Goal: Task Accomplishment & Management: Manage account settings

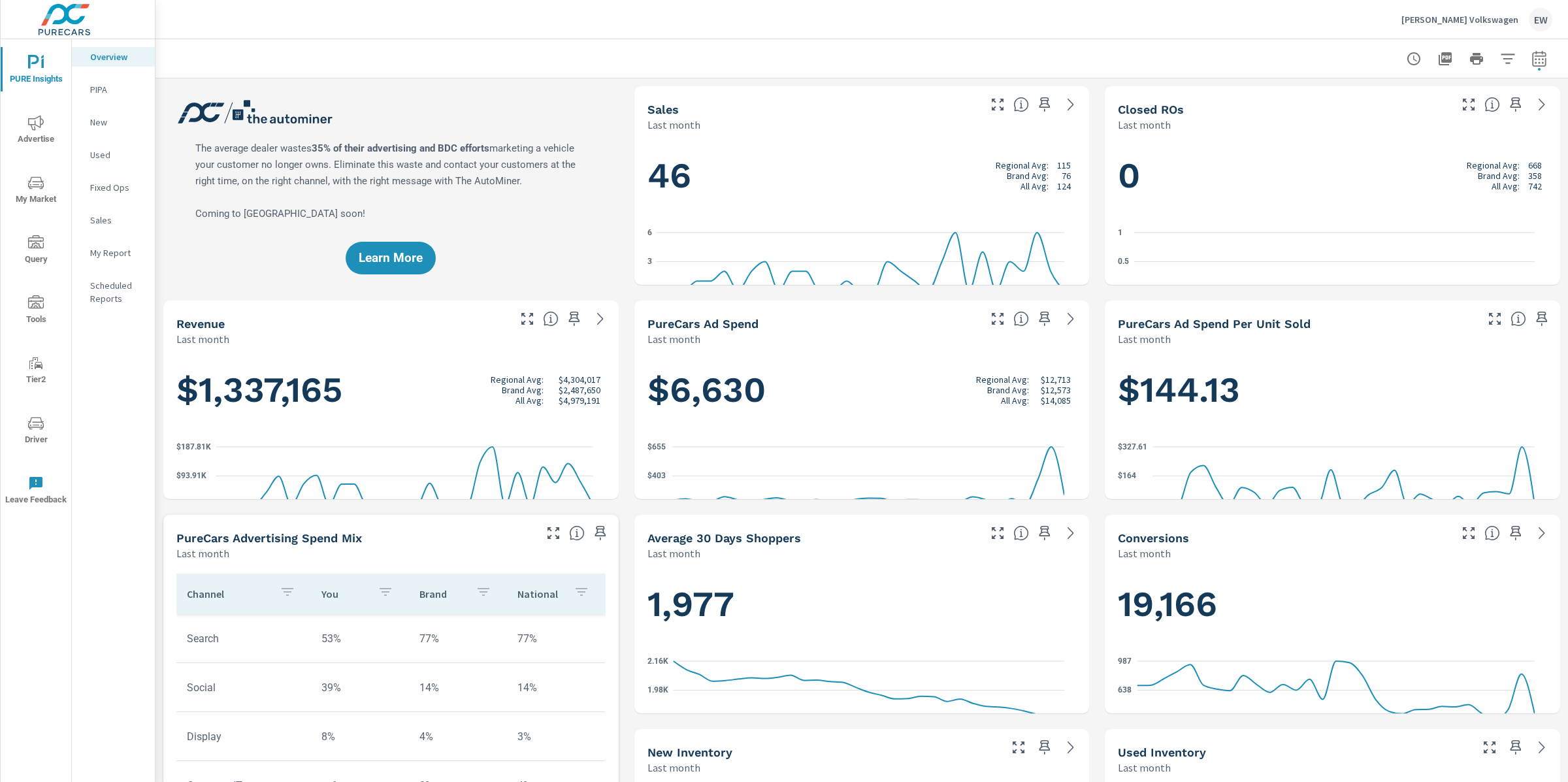
scroll to position [1, 0]
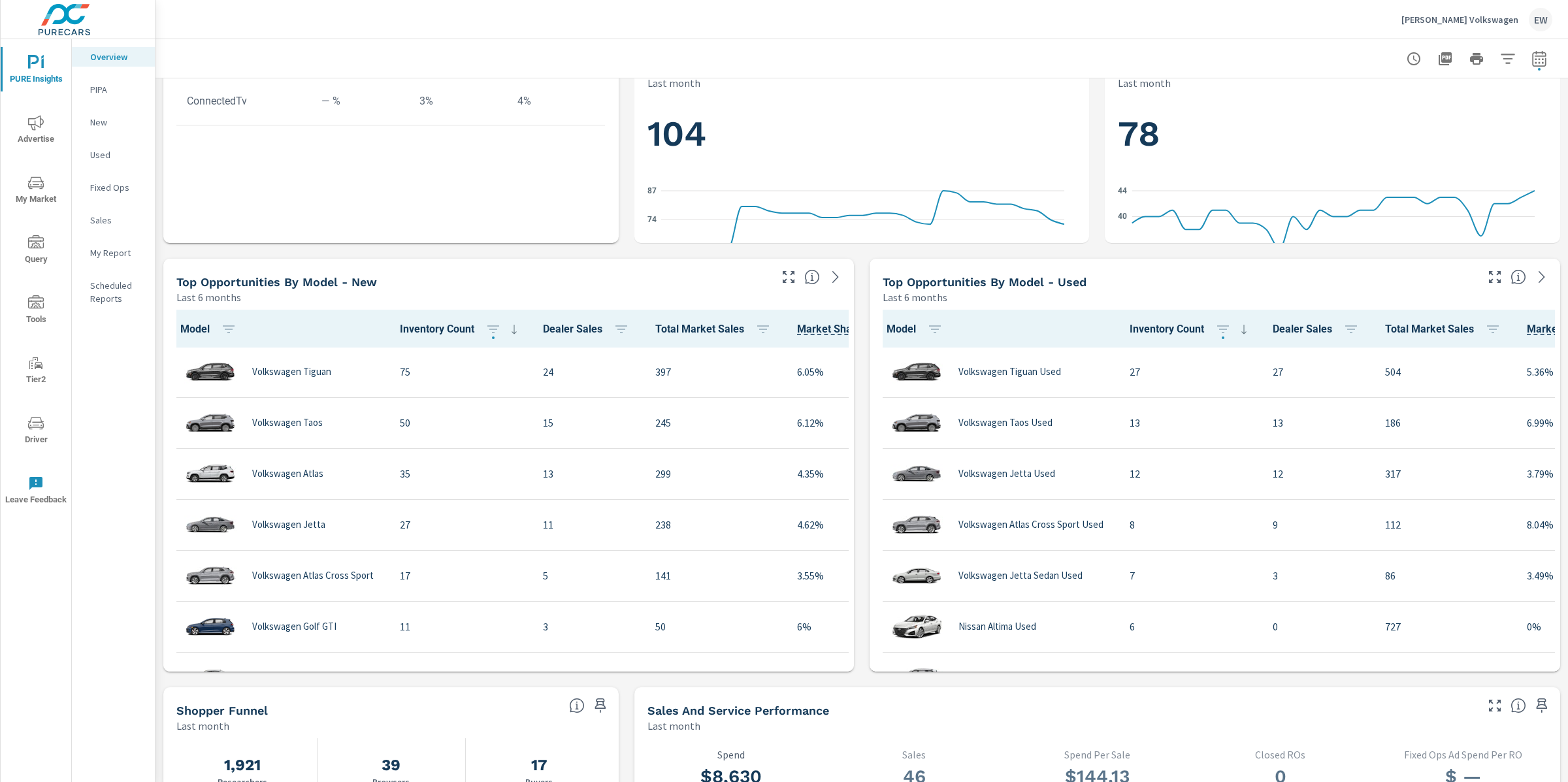
click at [1477, 15] on p "Vernon Volkswagen" at bounding box center [1460, 19] width 117 height 12
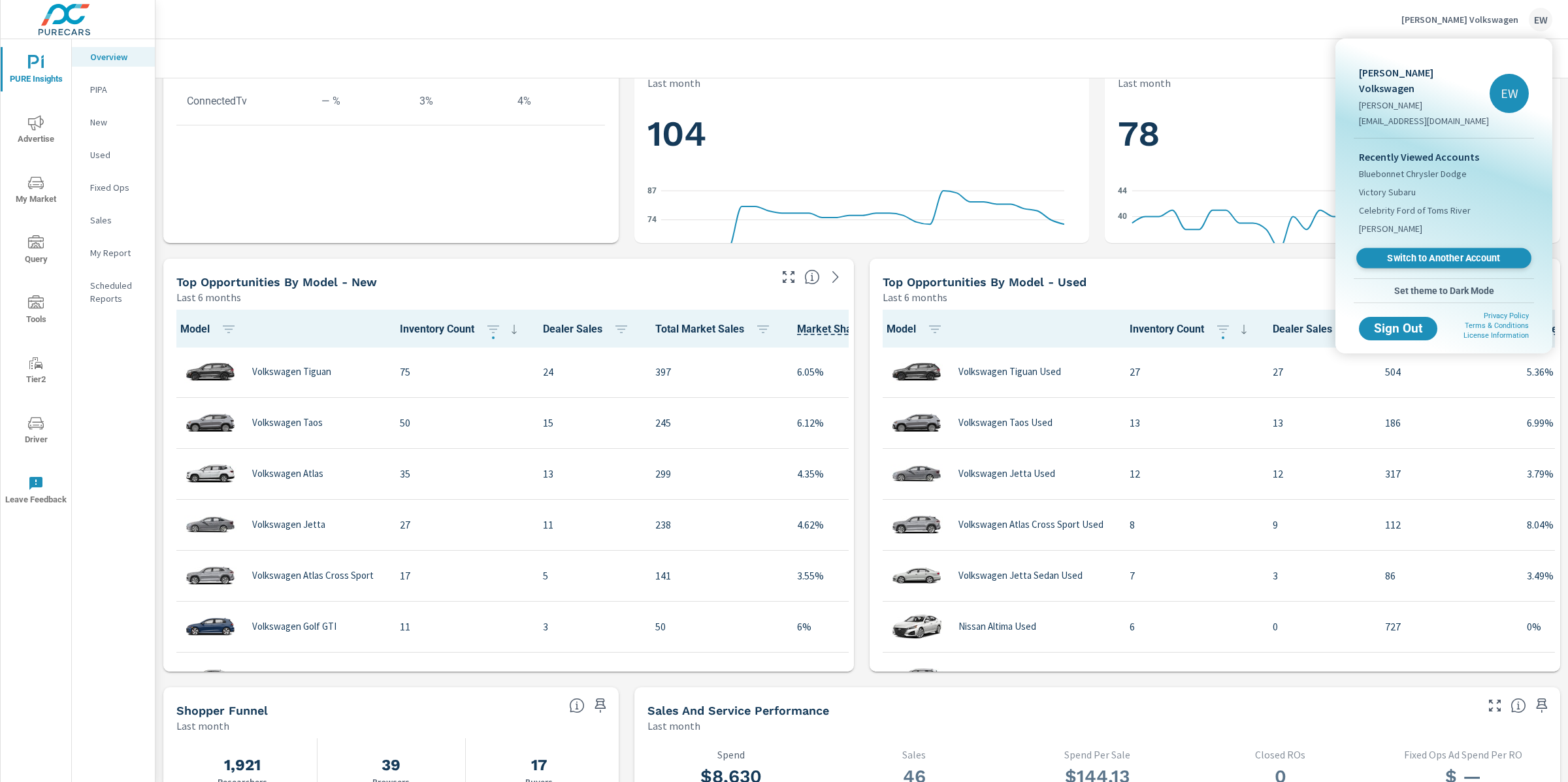
click at [1426, 264] on span "Switch to Another Account" at bounding box center [1443, 259] width 160 height 13
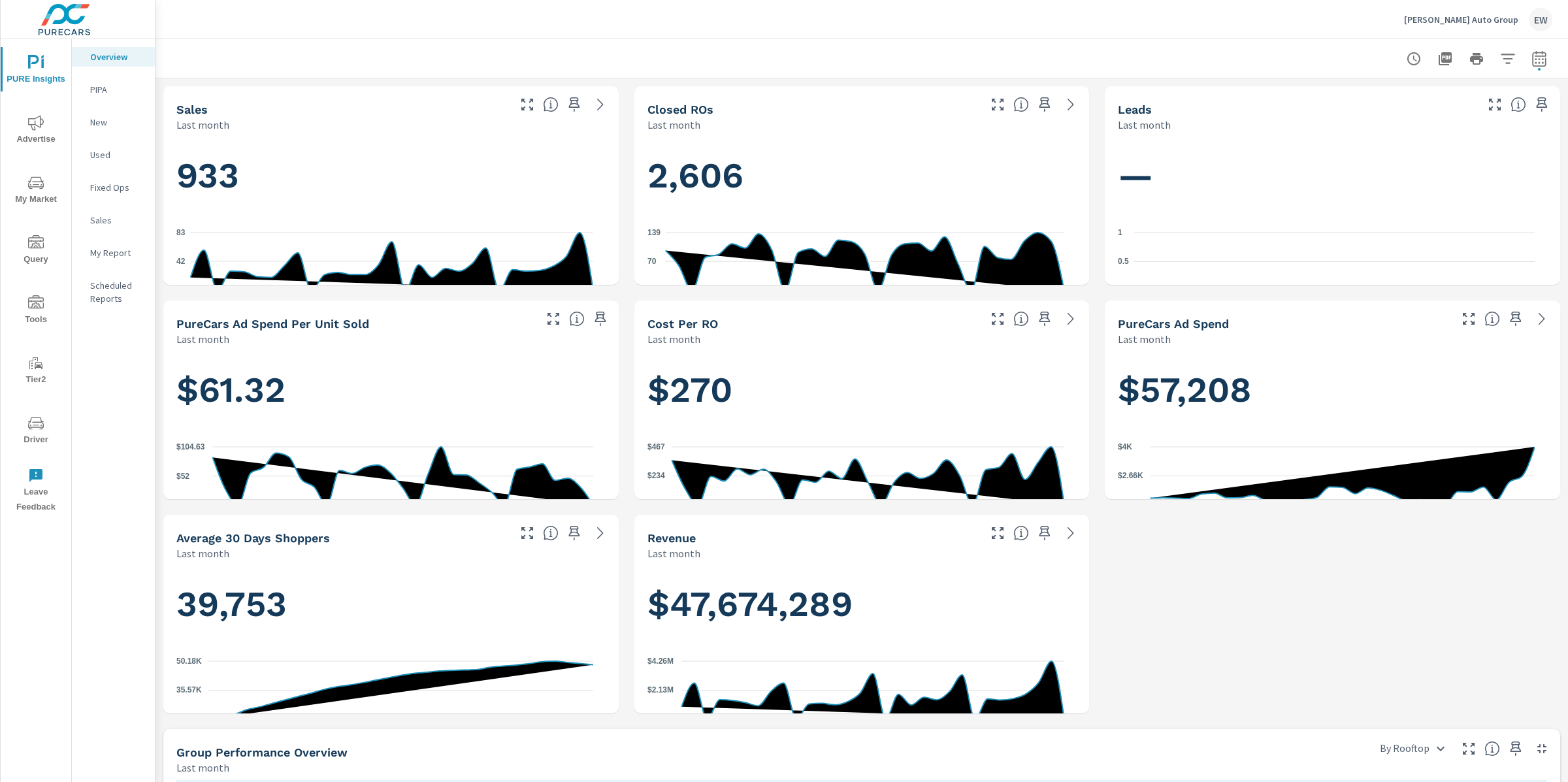
click at [156, 481] on div "Sales Last month 933 0 42 83 [DATE] [DATE] Closed ROs Last month 2,606 0 70 139…" at bounding box center [861, 722] width 1413 height 1286
click at [37, 119] on icon "nav menu" at bounding box center [36, 123] width 16 height 16
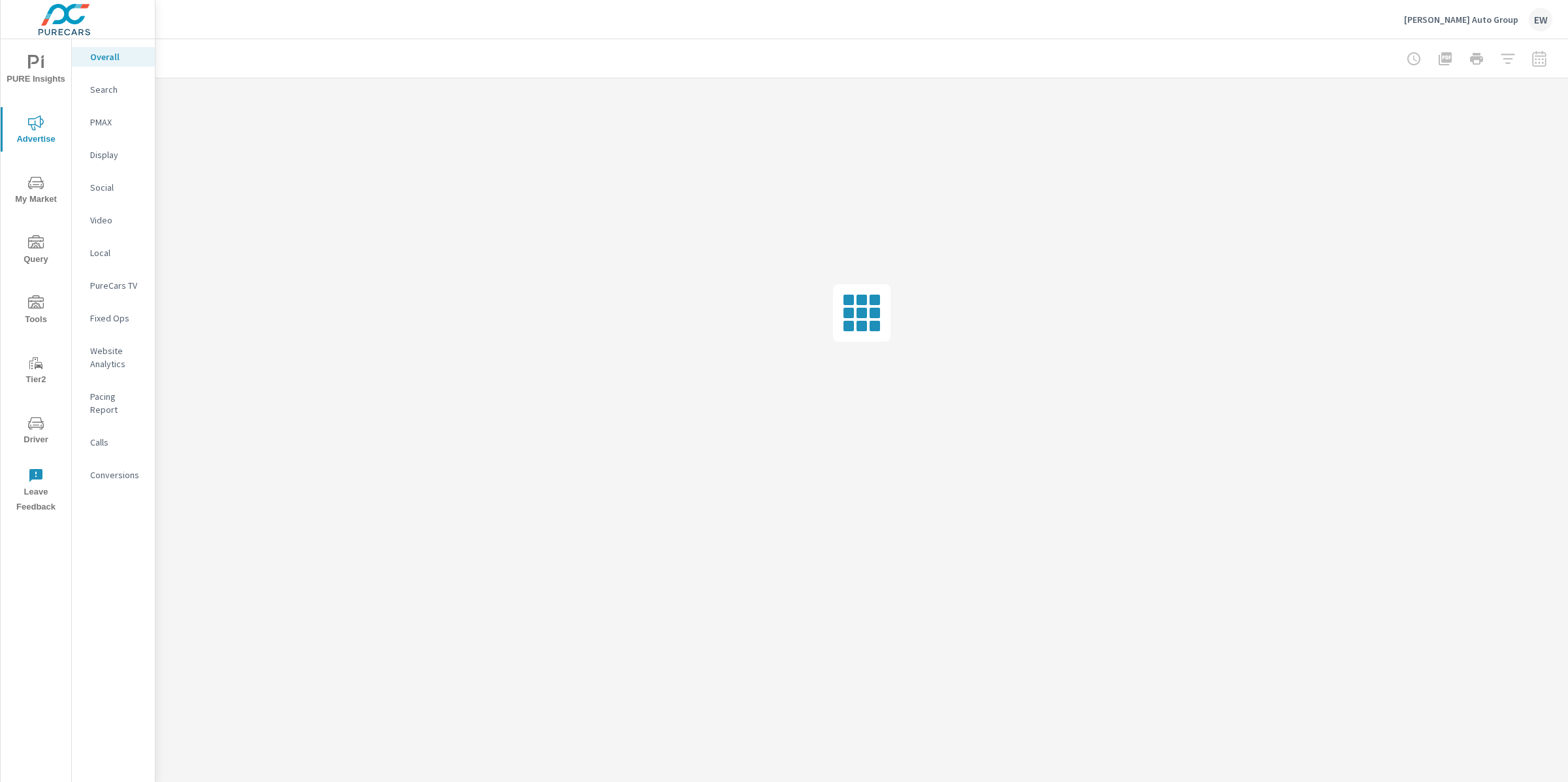
click at [729, 221] on div at bounding box center [861, 313] width 1413 height 469
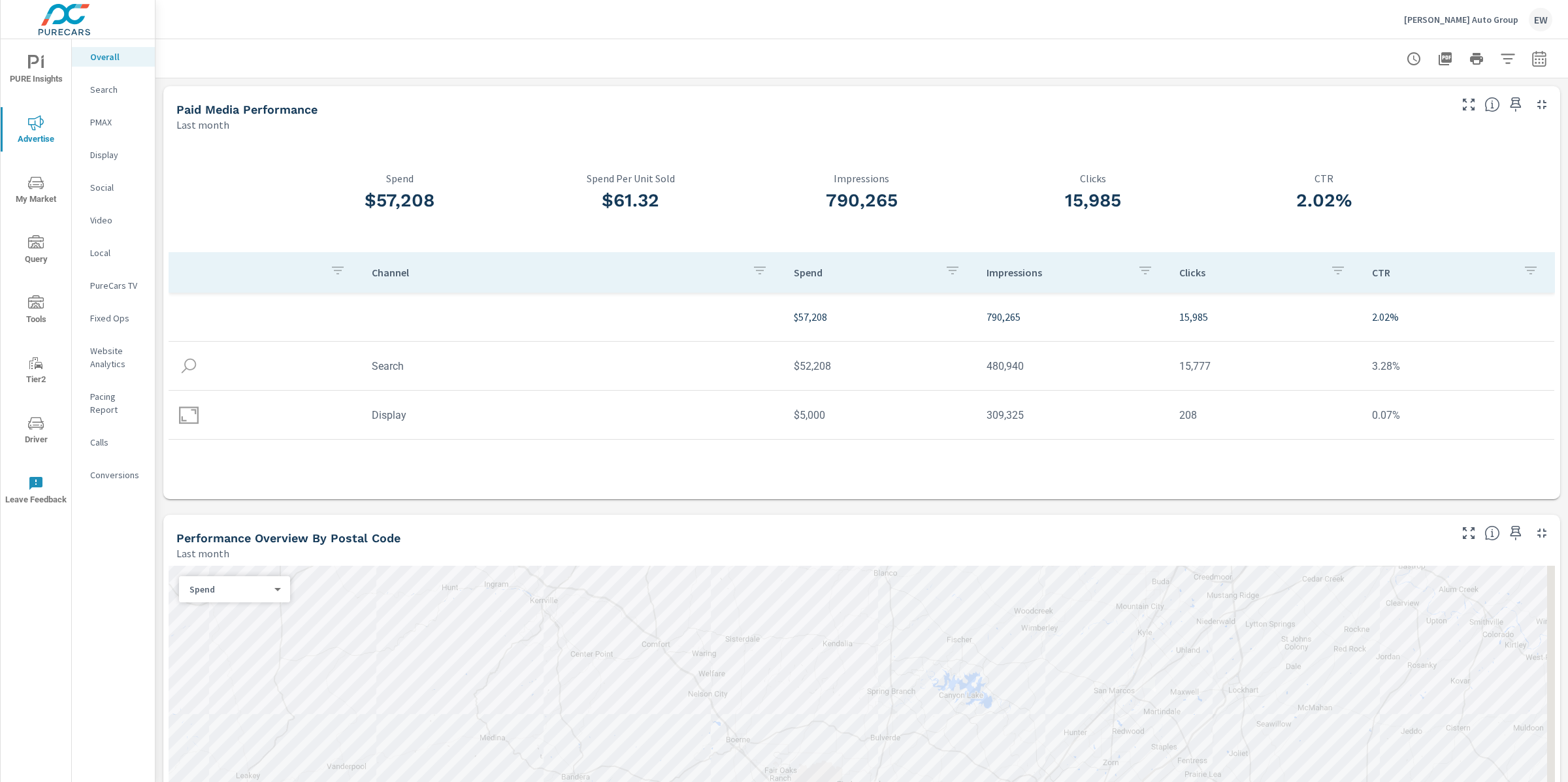
click at [252, 184] on div at bounding box center [226, 195] width 116 height 115
